Goal: Navigation & Orientation: Find specific page/section

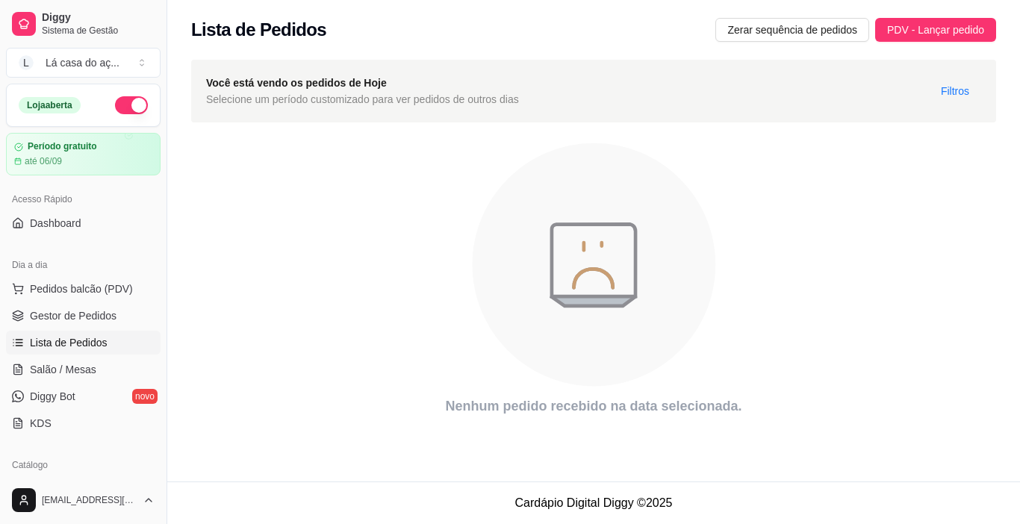
drag, startPoint x: 878, startPoint y: 361, endPoint x: 858, endPoint y: 338, distance: 30.7
click at [873, 357] on icon "animation" at bounding box center [593, 264] width 805 height 261
click at [80, 56] on div "Lá casa do aç ..." at bounding box center [83, 62] width 74 height 15
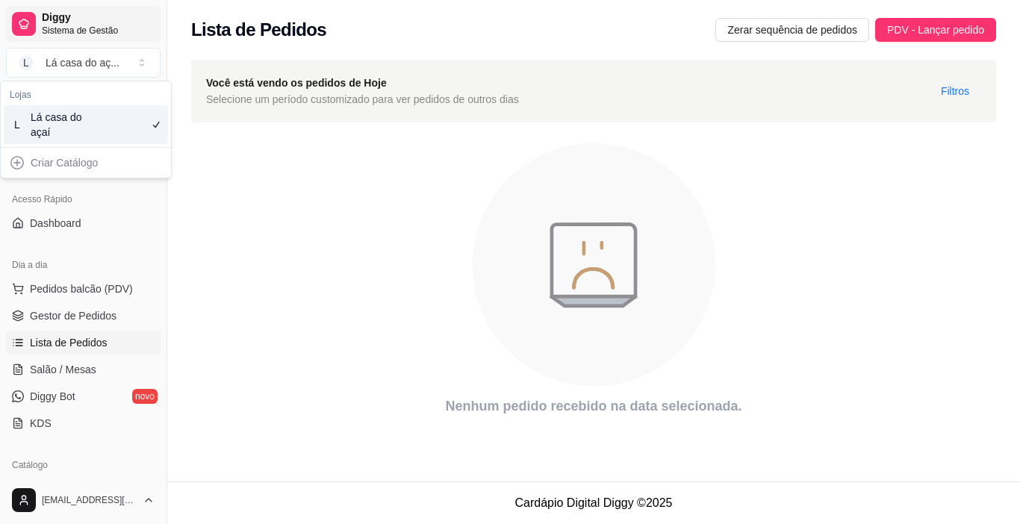
click at [78, 21] on span "Diggy" at bounding box center [98, 17] width 113 height 13
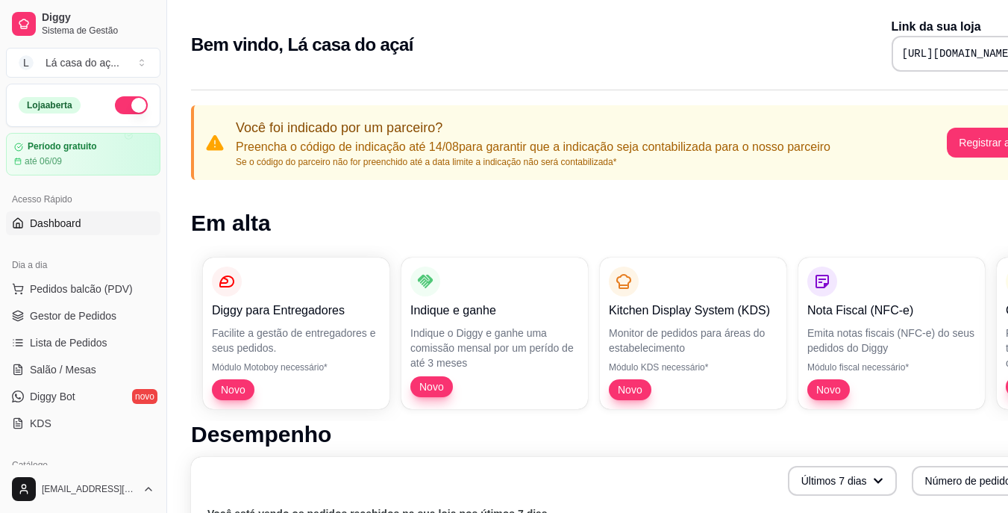
click at [902, 59] on pre "[URL][DOMAIN_NAME]" at bounding box center [958, 53] width 113 height 15
drag, startPoint x: 832, startPoint y: 52, endPoint x: 785, endPoint y: 55, distance: 47.2
click at [978, 62] on div "[URL][DOMAIN_NAME]" at bounding box center [973, 54] width 163 height 36
click at [817, 50] on div "Bem vindo, Lá casa do açaí Link da sua loja [URL][DOMAIN_NAME]" at bounding box center [623, 45] width 864 height 54
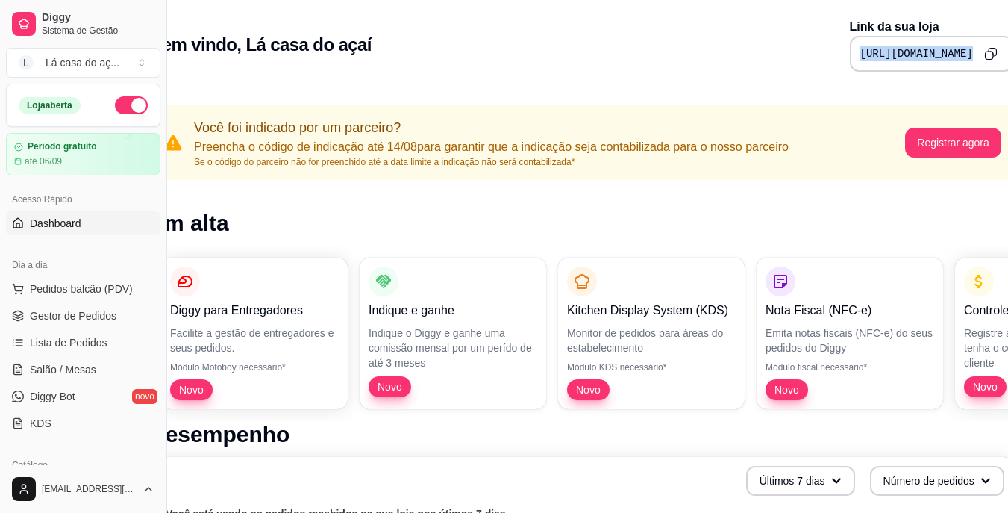
scroll to position [0, 67]
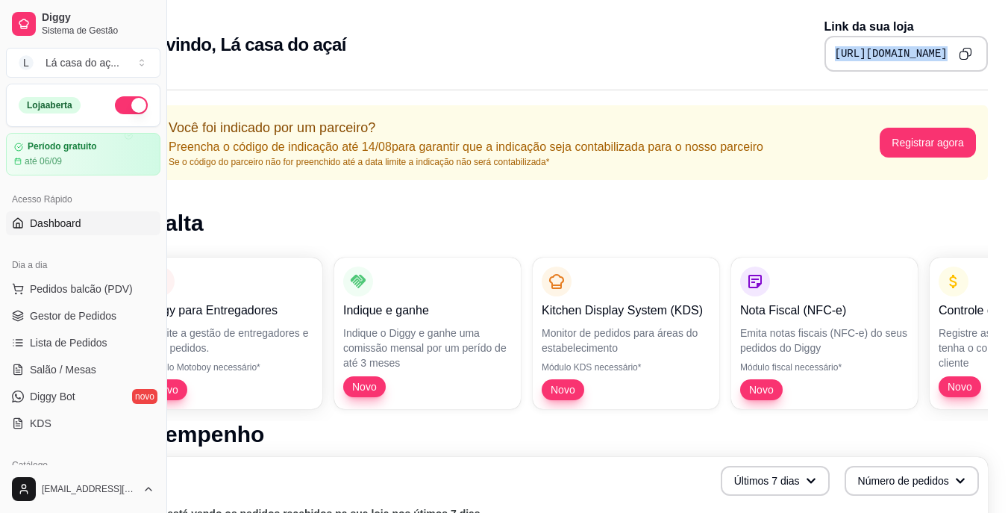
drag, startPoint x: 826, startPoint y: 49, endPoint x: 1019, endPoint y: 56, distance: 193.4
click at [941, 56] on html "Diggy Sistema de Gestão L Lá casa do aç ... Loja aberta Período gratuito até 06…" at bounding box center [437, 256] width 1008 height 513
click at [958, 45] on button "Copy to clipboard" at bounding box center [966, 54] width 24 height 24
click at [961, 46] on button "Copy to clipboard" at bounding box center [966, 54] width 24 height 24
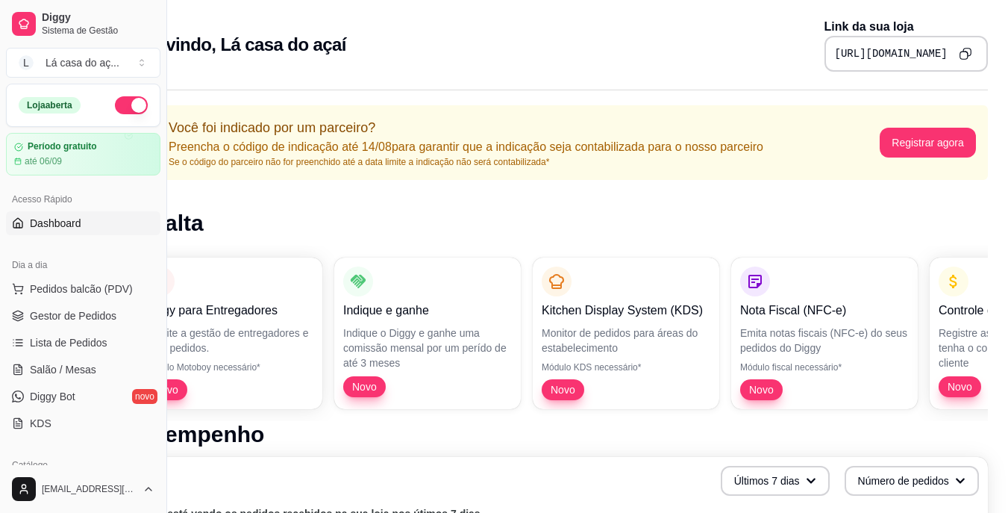
click at [959, 56] on icon "Copy to clipboard" at bounding box center [965, 53] width 13 height 13
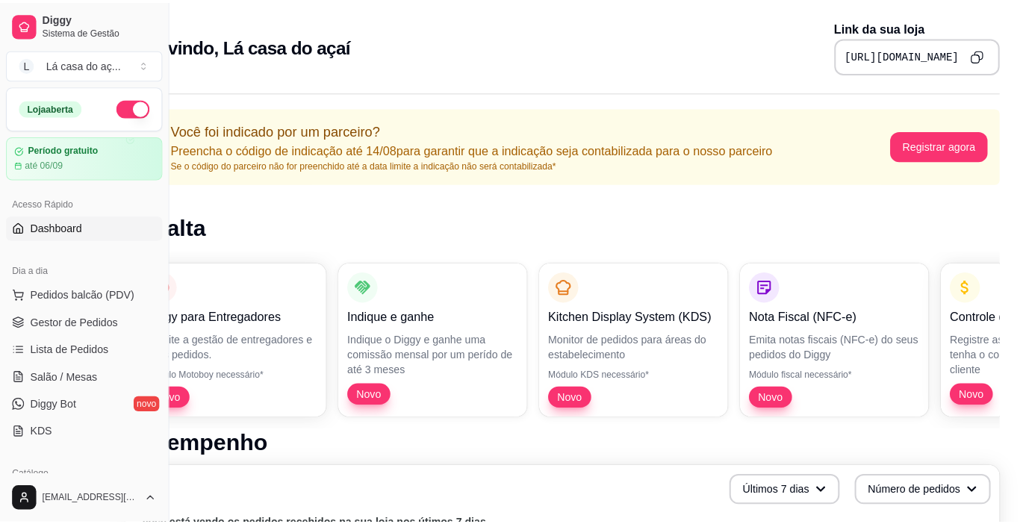
scroll to position [0, 0]
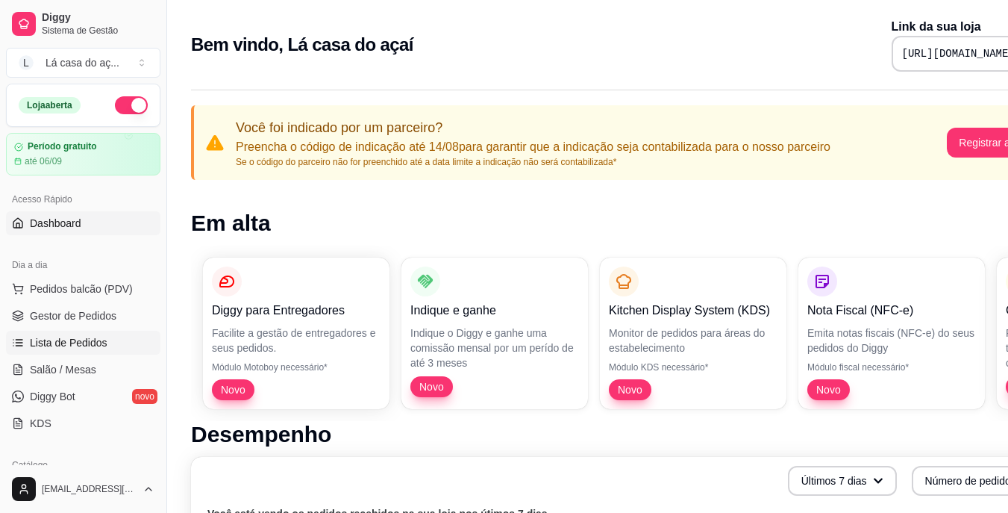
click at [77, 346] on span "Lista de Pedidos" at bounding box center [69, 342] width 78 height 15
